Goal: Ask a question

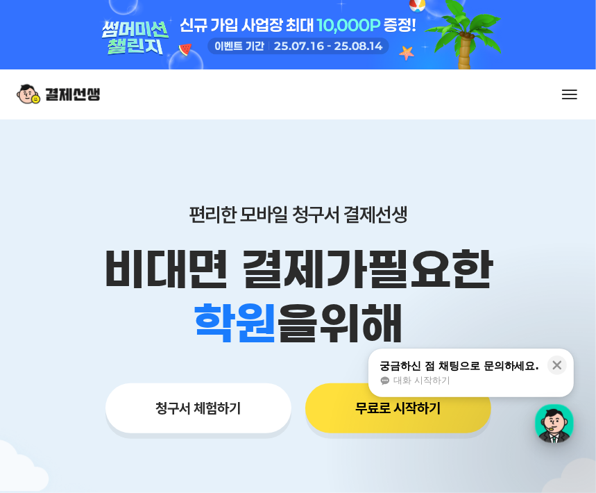
click at [554, 422] on div "button" at bounding box center [554, 423] width 39 height 39
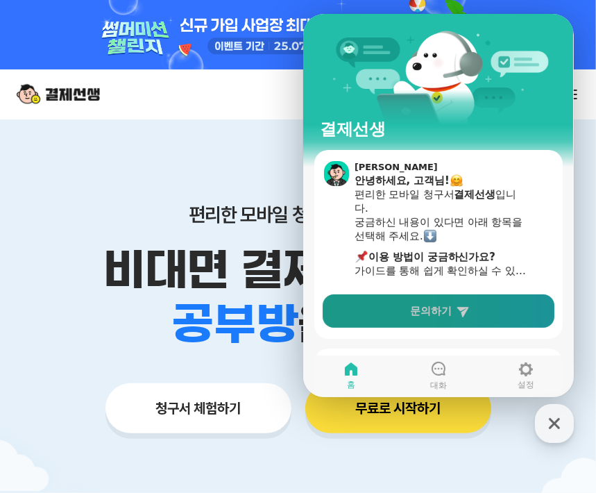
click at [411, 319] on link "문의하기" at bounding box center [438, 310] width 232 height 33
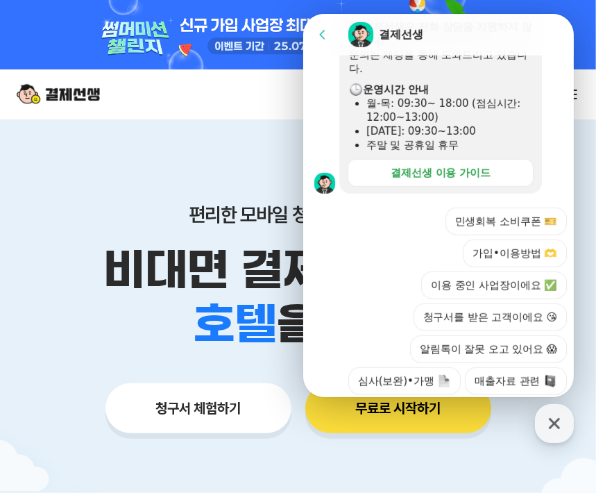
scroll to position [512, 0]
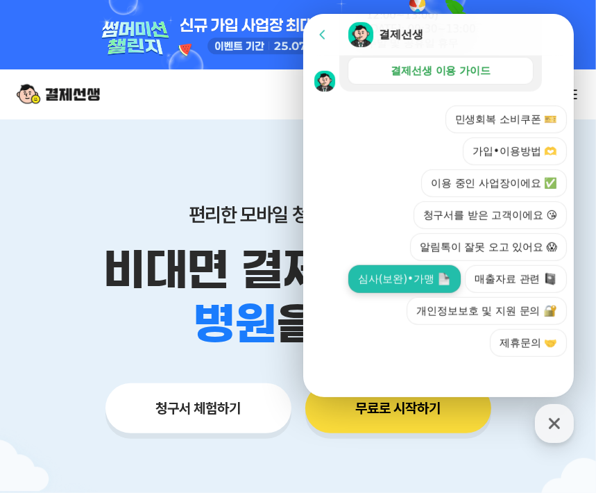
click at [425, 281] on button "심사(보완)•가맹" at bounding box center [404, 279] width 112 height 28
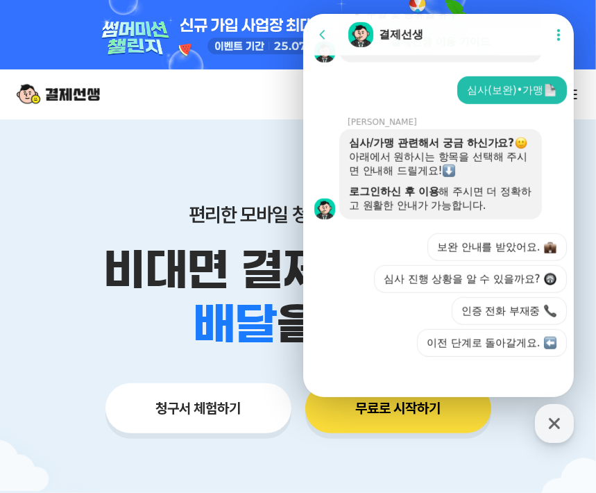
scroll to position [541, 0]
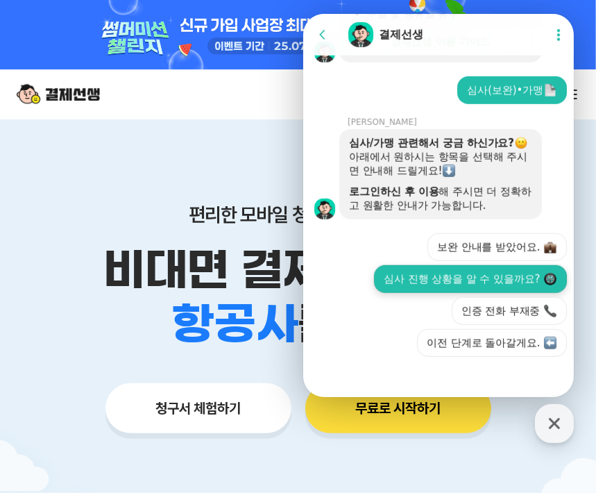
click at [498, 282] on button "심사 진행 상황을 알 수 있을까요?" at bounding box center [469, 279] width 193 height 28
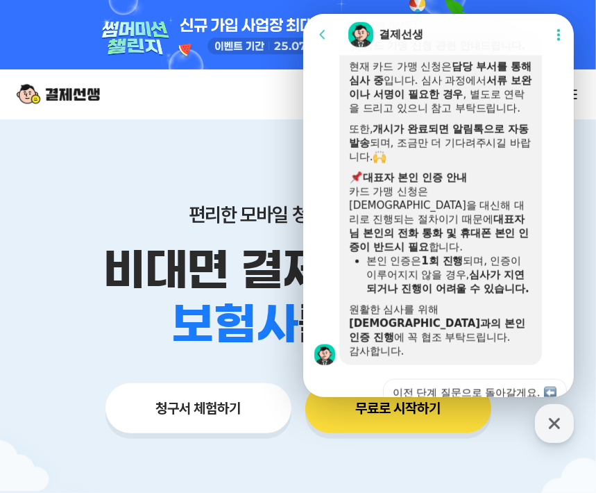
scroll to position [865, 0]
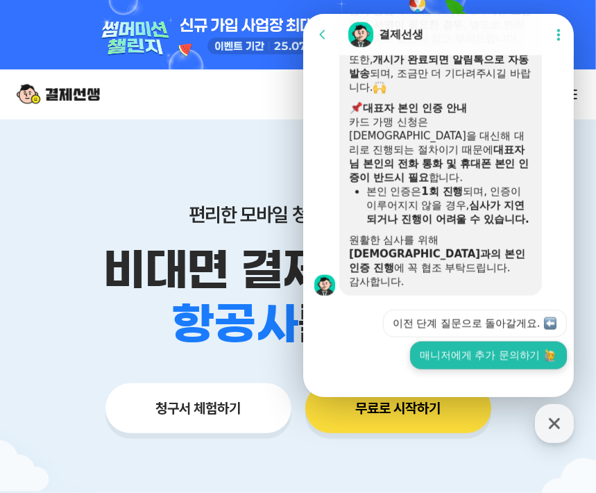
click at [487, 342] on button "매니저에게 추가 문의하기" at bounding box center [488, 356] width 157 height 28
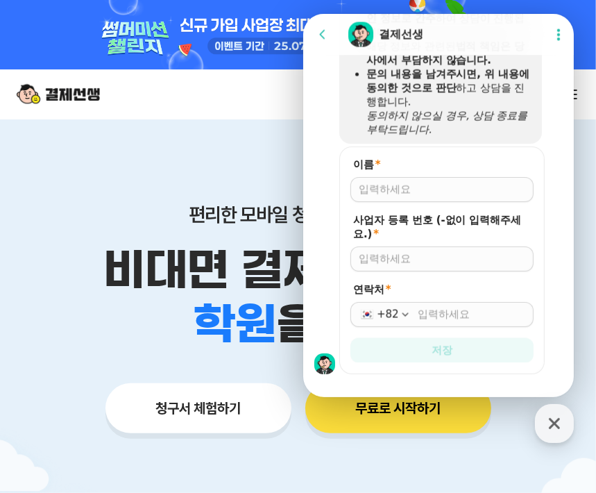
scroll to position [1332, 0]
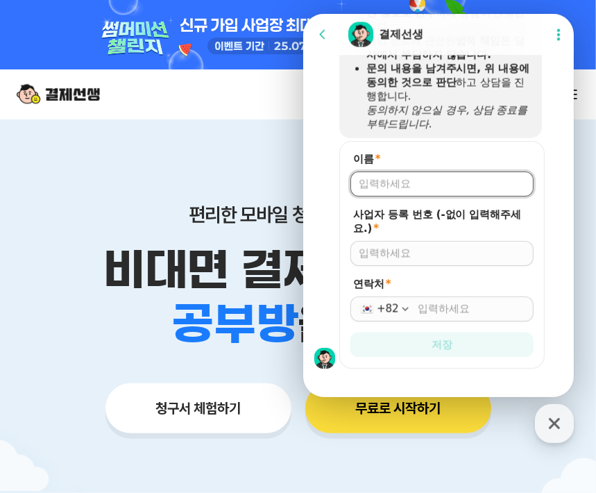
click at [473, 177] on input "이름 *" at bounding box center [441, 184] width 167 height 14
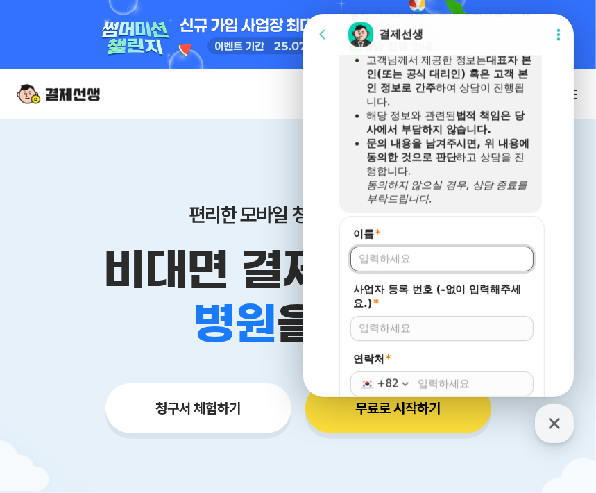
scroll to position [1263, 0]
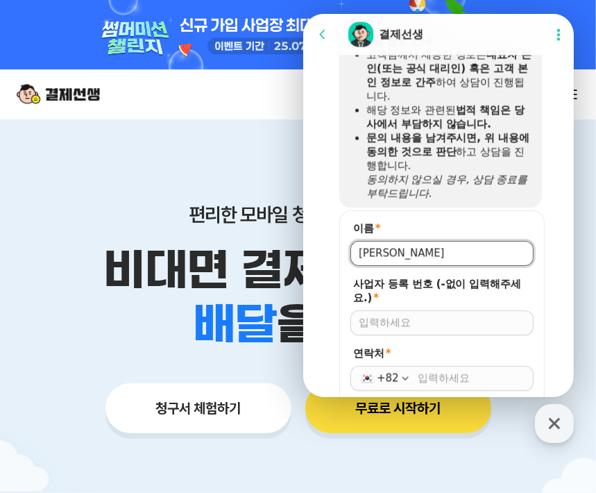
type input "[PERSON_NAME]"
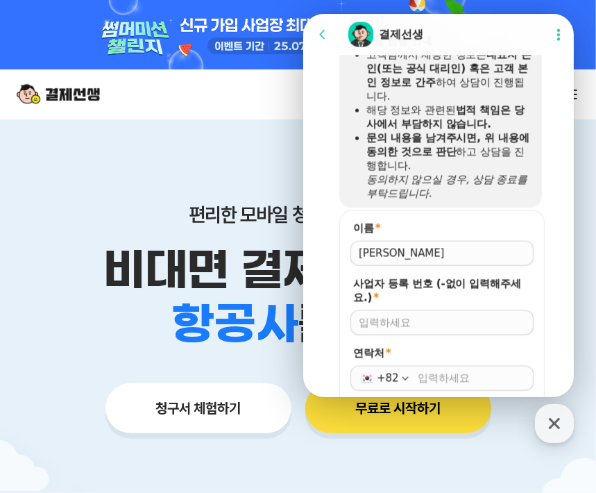
click at [560, 31] on icon at bounding box center [558, 35] width 14 height 14
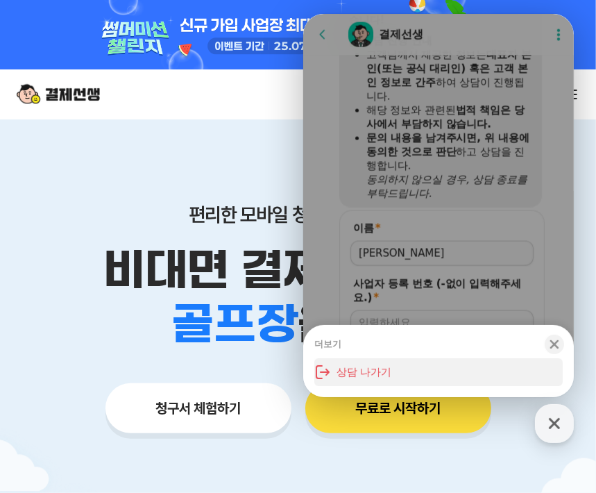
click at [373, 372] on button "상담 나가기" at bounding box center [438, 372] width 249 height 28
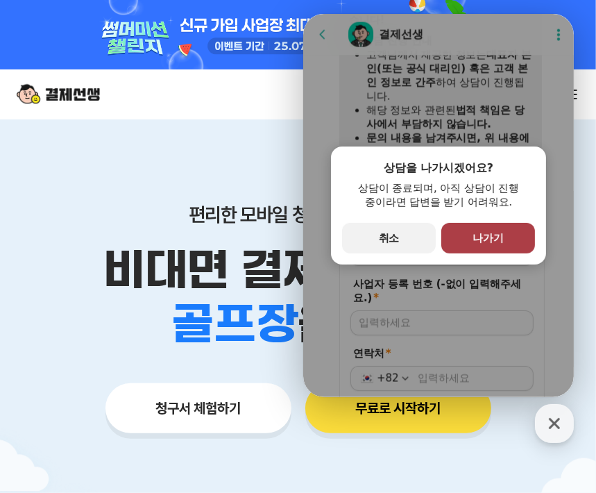
click at [470, 234] on button "primary Button 나가기" at bounding box center [488, 238] width 94 height 31
